Goal: Information Seeking & Learning: Learn about a topic

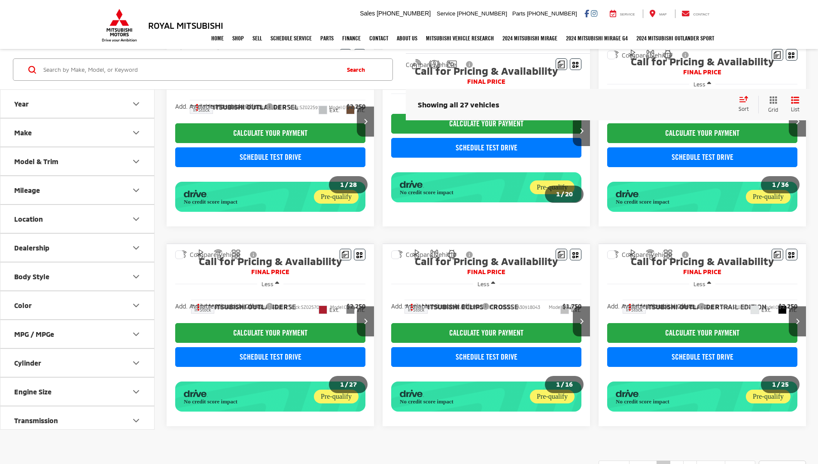
scroll to position [492, 0]
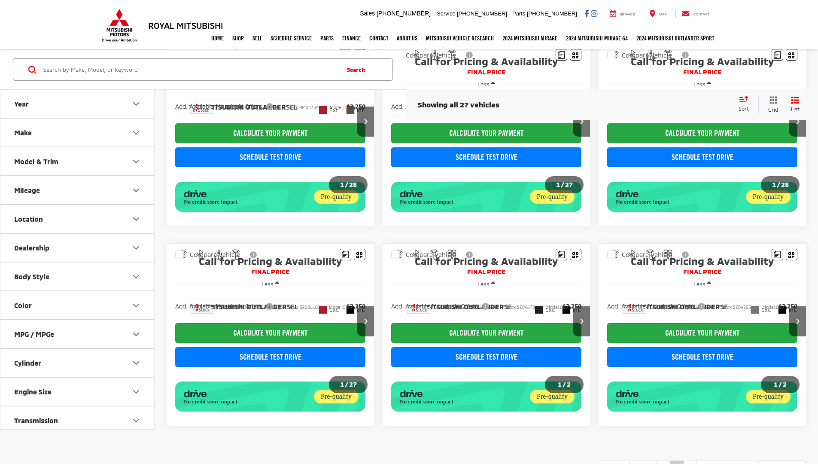
scroll to position [492, 0]
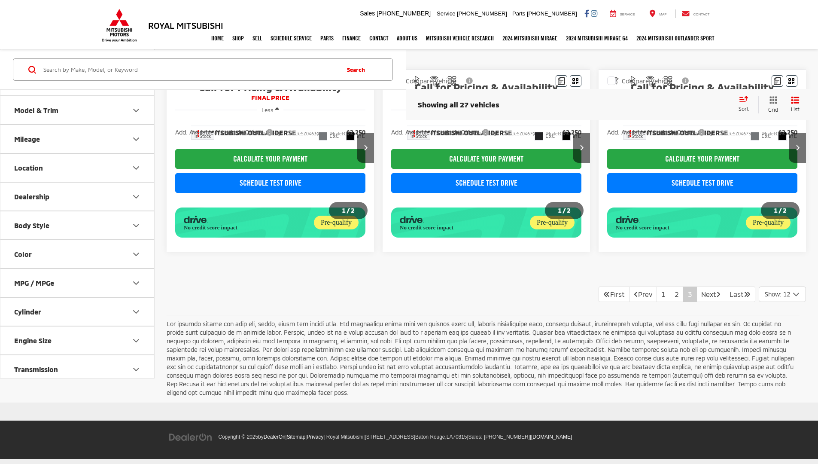
scroll to position [55, 0]
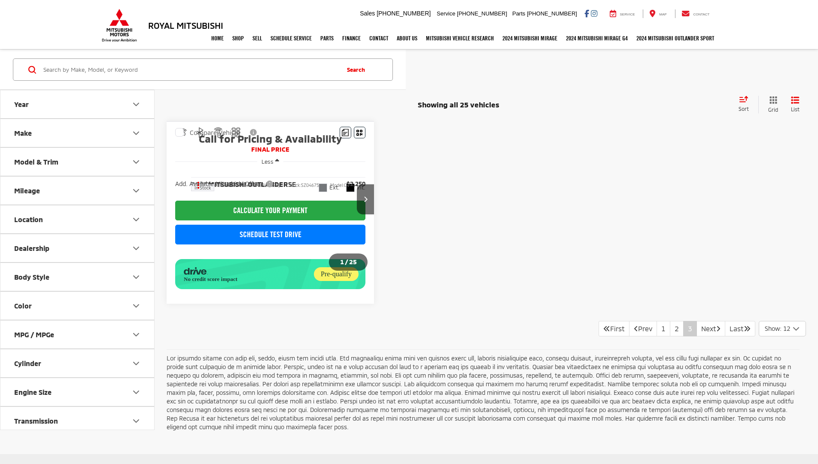
scroll to position [55, 0]
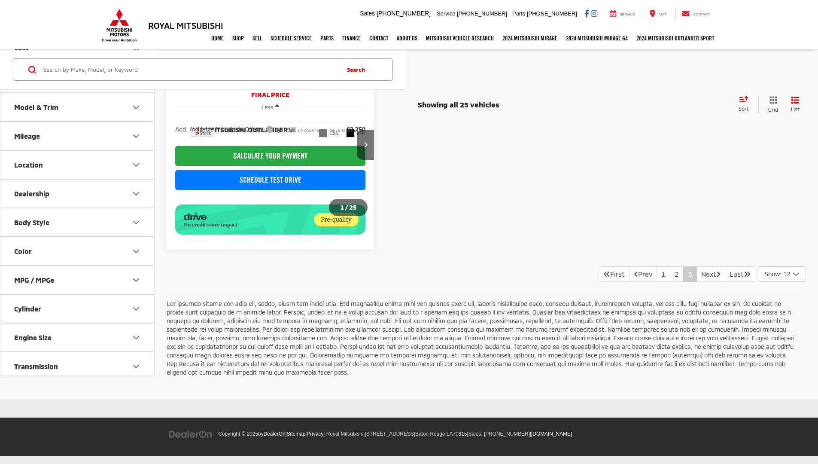
scroll to position [59, 0]
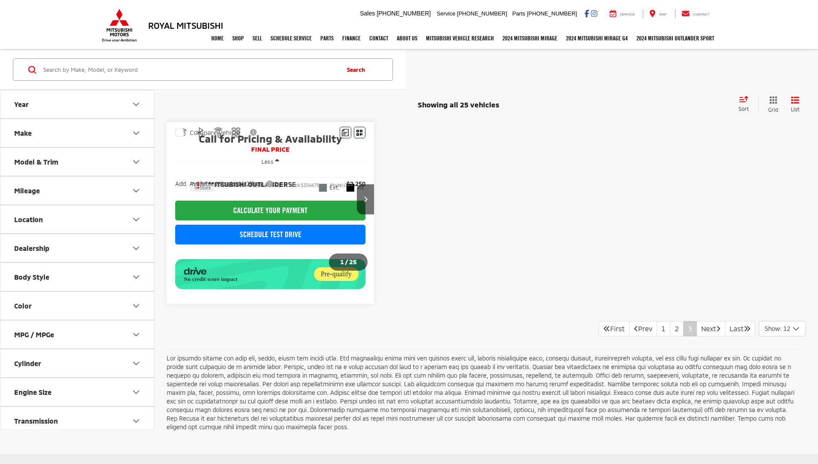
scroll to position [59, 0]
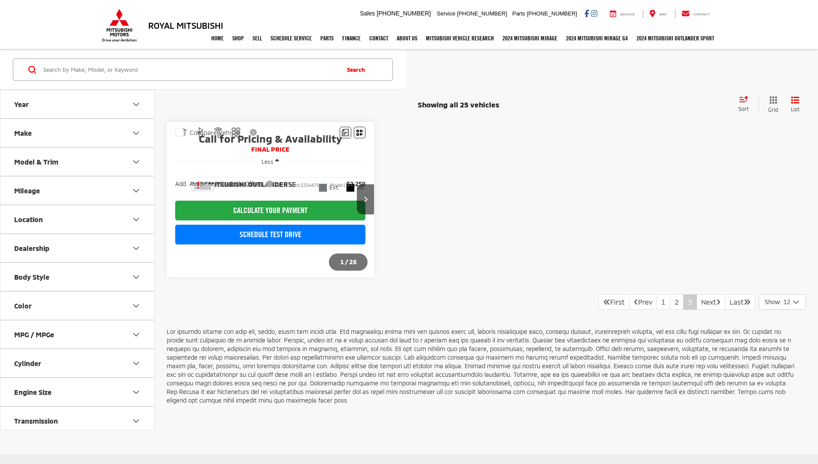
scroll to position [59, 0]
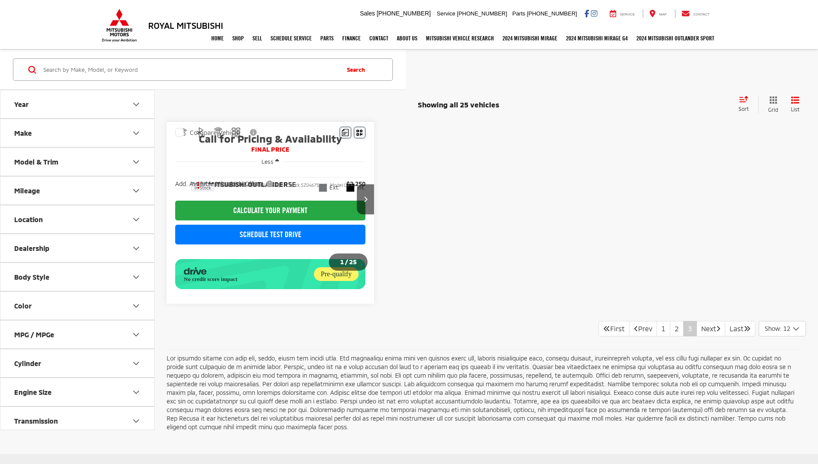
scroll to position [59, 0]
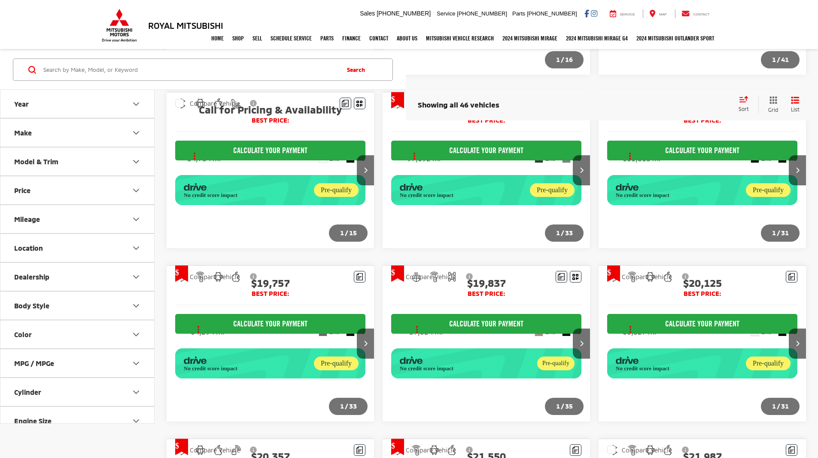
scroll to position [746, 0]
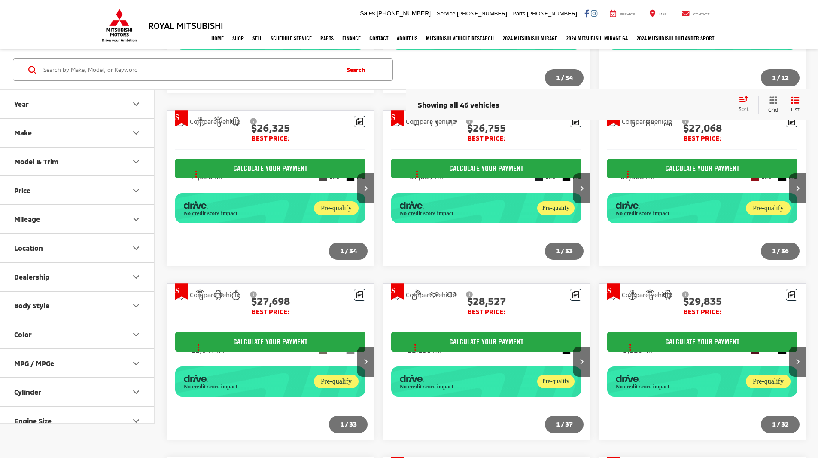
scroll to position [716, 0]
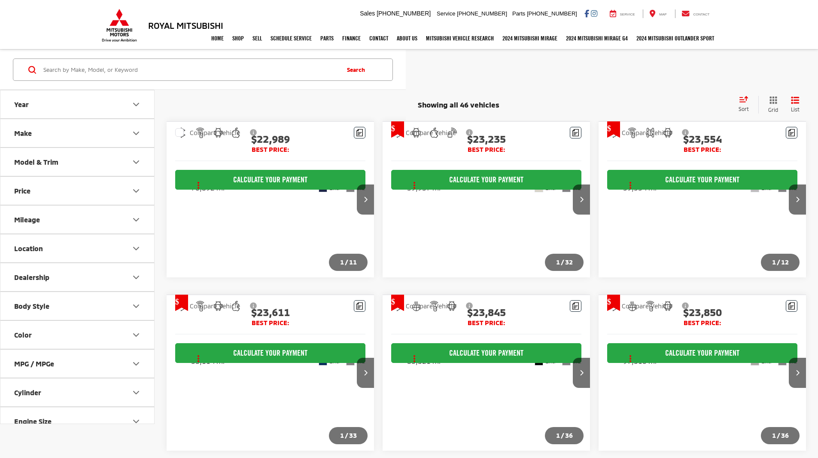
scroll to position [716, 0]
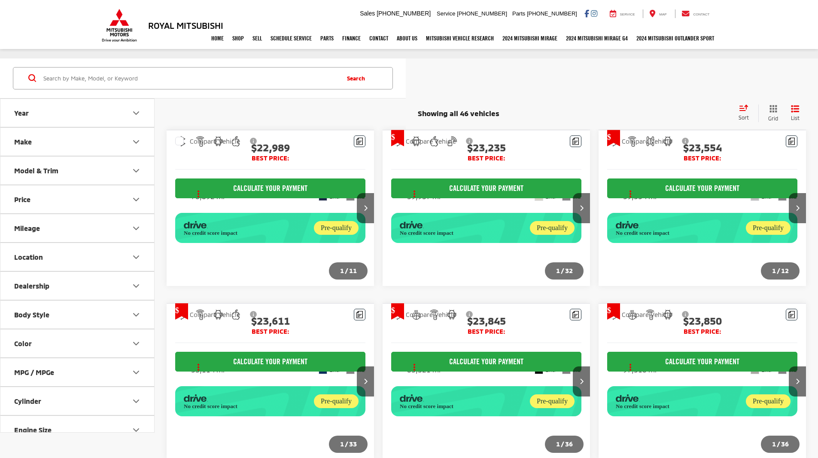
scroll to position [711, 0]
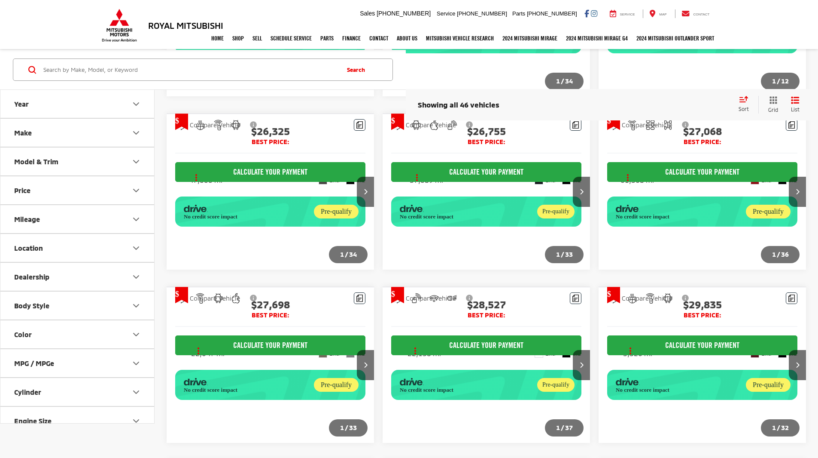
scroll to position [716, 0]
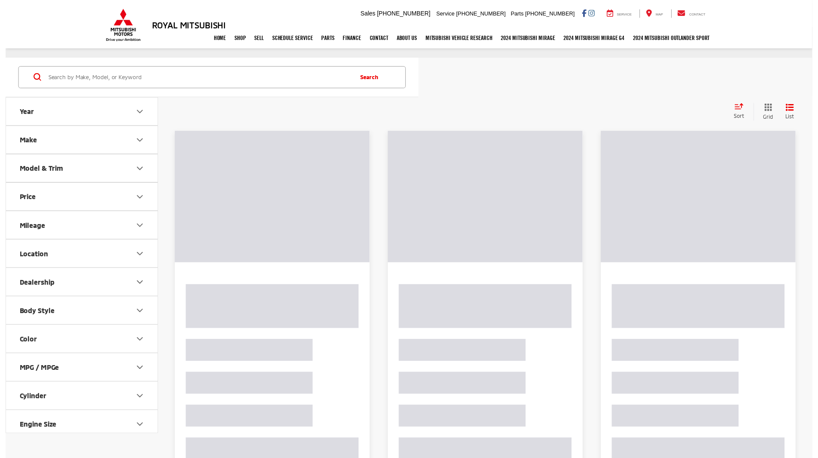
scroll to position [46, 0]
